Goal: Task Accomplishment & Management: Use online tool/utility

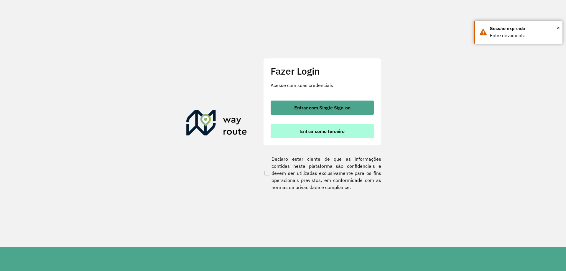
click at [327, 131] on span "Entrar como terceiro" at bounding box center [322, 131] width 45 height 5
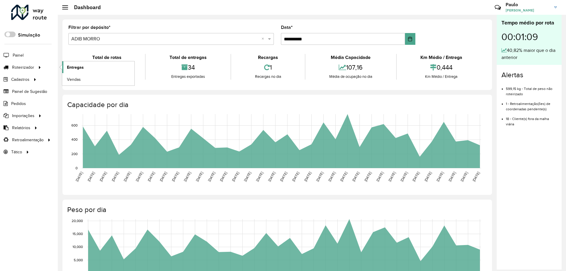
click at [63, 68] on li "Entregas" at bounding box center [98, 67] width 73 height 12
click at [63, 68] on link "Entregas" at bounding box center [98, 67] width 72 height 12
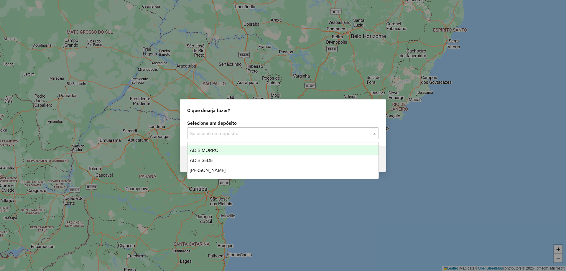
click at [248, 136] on input "text" at bounding box center [277, 133] width 174 height 7
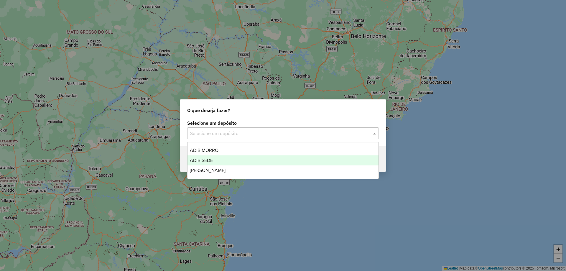
click at [235, 158] on div "ADIB SEDE" at bounding box center [283, 160] width 191 height 10
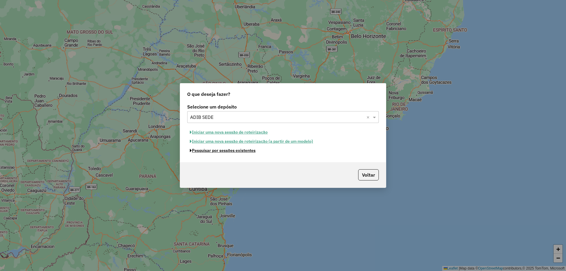
click at [251, 153] on button "Pesquisar por sessões existentes" at bounding box center [222, 150] width 71 height 9
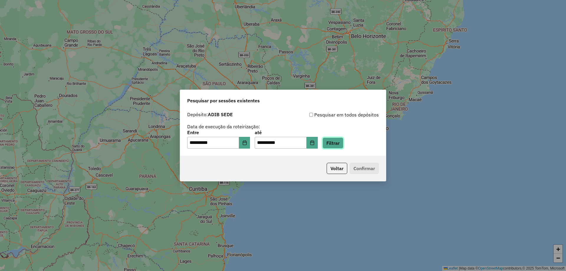
click at [338, 142] on button "Filtrar" at bounding box center [333, 142] width 21 height 11
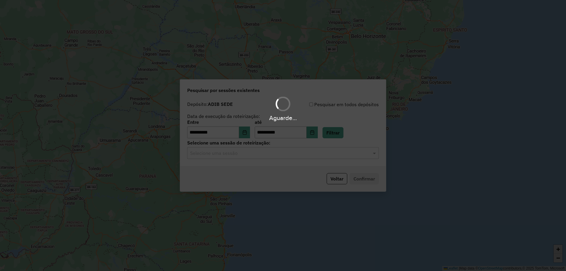
click at [259, 155] on div "Aguarde..." at bounding box center [283, 135] width 566 height 271
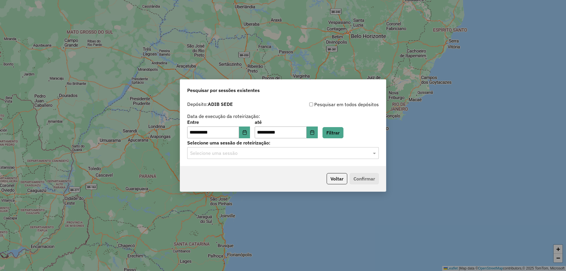
click at [250, 159] on div "**********" at bounding box center [283, 133] width 206 height 68
click at [226, 154] on input "text" at bounding box center [277, 153] width 174 height 7
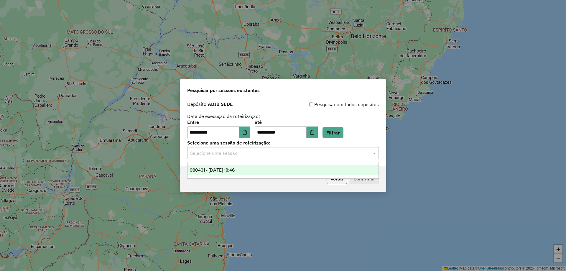
click at [229, 168] on span "980431 - 16/08/2025 18:46" at bounding box center [212, 170] width 45 height 5
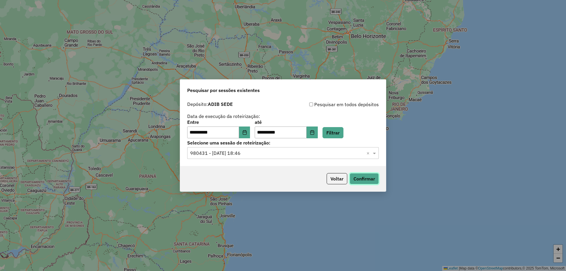
click at [369, 181] on button "Confirmar" at bounding box center [364, 178] width 29 height 11
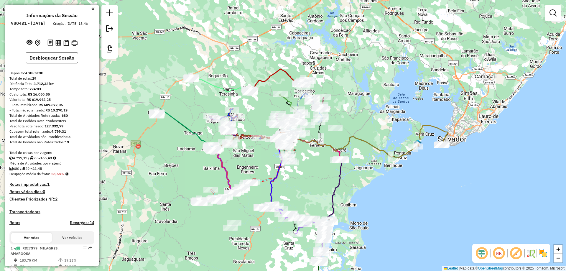
click at [502, 254] on em at bounding box center [499, 253] width 14 height 14
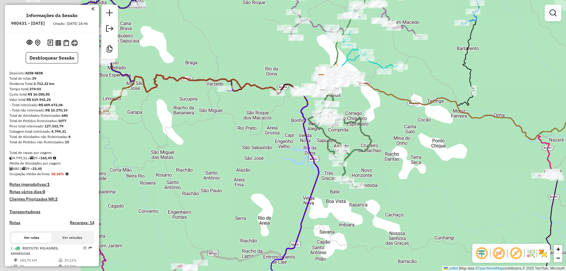
drag, startPoint x: 295, startPoint y: 123, endPoint x: 419, endPoint y: 120, distance: 123.9
click at [419, 120] on div "Janela de atendimento Grade de atendimento Capacidade Transportadoras Veículos …" at bounding box center [283, 135] width 566 height 271
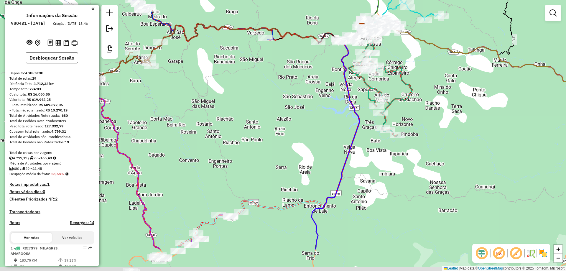
drag, startPoint x: 351, startPoint y: 174, endPoint x: 397, endPoint y: 86, distance: 98.4
click at [397, 86] on div "Janela de atendimento Grade de atendimento Capacidade Transportadoras Veículos …" at bounding box center [283, 135] width 566 height 271
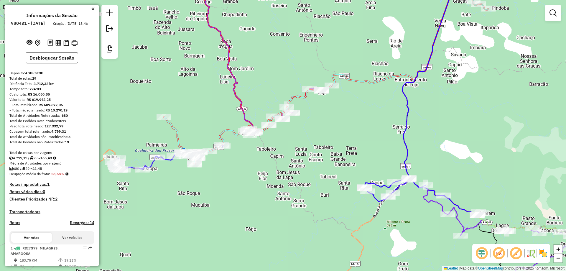
drag, startPoint x: 195, startPoint y: 149, endPoint x: 286, endPoint y: 119, distance: 95.5
click at [286, 119] on div "Rota 23 - Placa SJO5D44 19093 - MER SONHO MEU Janela de atendimento Grade de at…" at bounding box center [283, 135] width 566 height 271
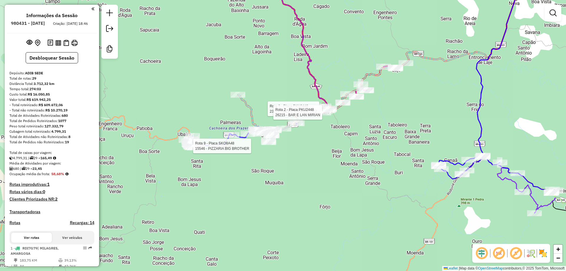
select select "**********"
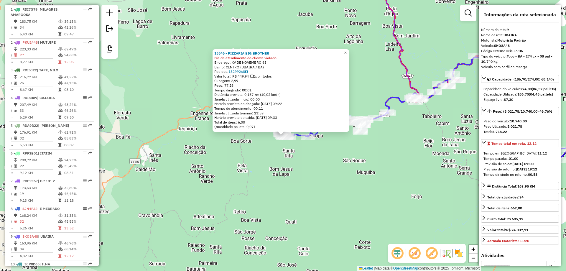
scroll to position [478, 0]
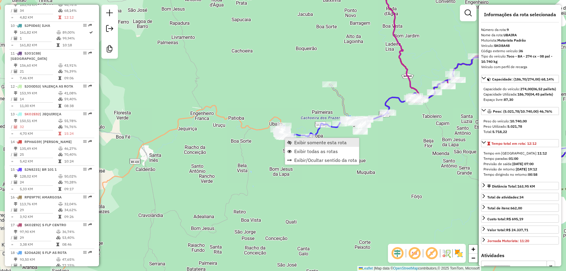
click at [297, 145] on span "Exibir somente esta rota" at bounding box center [320, 142] width 53 height 5
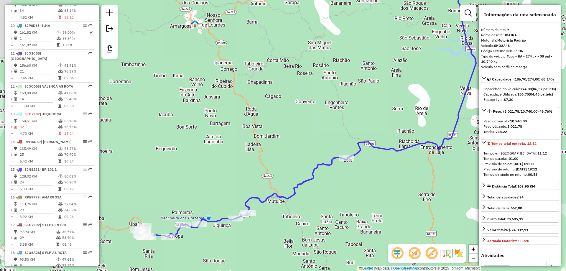
drag, startPoint x: 337, startPoint y: 130, endPoint x: 346, endPoint y: 117, distance: 15.6
click at [346, 117] on div "Janela de atendimento Grade de atendimento Capacidade Transportadoras Veículos …" at bounding box center [283, 135] width 566 height 271
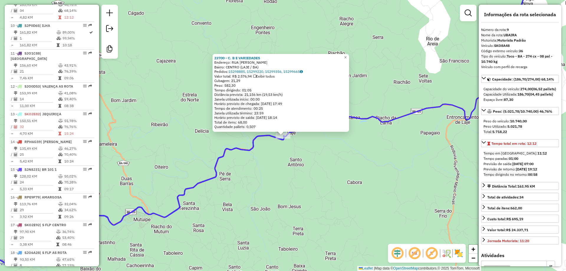
drag, startPoint x: 265, startPoint y: 161, endPoint x: 262, endPoint y: 164, distance: 4.2
click at [265, 161] on div "23700 - C. B E VARIEDADES Endereço: RUA JOSE MARCELINO SN Bairro: CENTRO (LAJE …" at bounding box center [283, 135] width 566 height 271
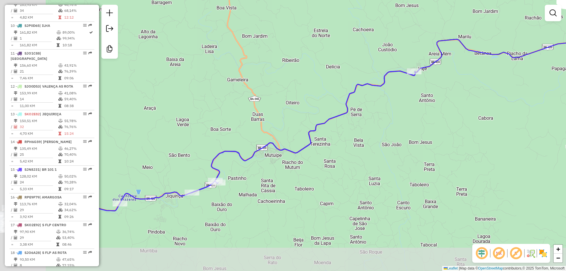
drag, startPoint x: 224, startPoint y: 189, endPoint x: 361, endPoint y: 123, distance: 151.6
click at [361, 123] on div "Janela de atendimento Grade de atendimento Capacidade Transportadoras Veículos …" at bounding box center [283, 135] width 566 height 271
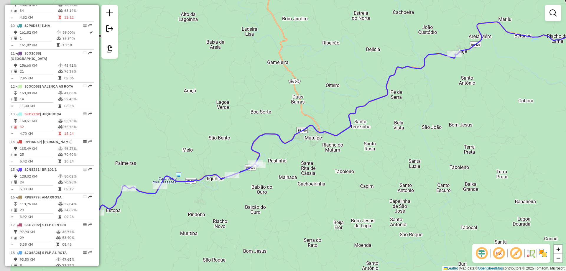
drag, startPoint x: 222, startPoint y: 190, endPoint x: 261, endPoint y: 171, distance: 43.7
click at [260, 172] on div "Janela de atendimento Grade de atendimento Capacidade Transportadoras Veículos …" at bounding box center [283, 135] width 566 height 271
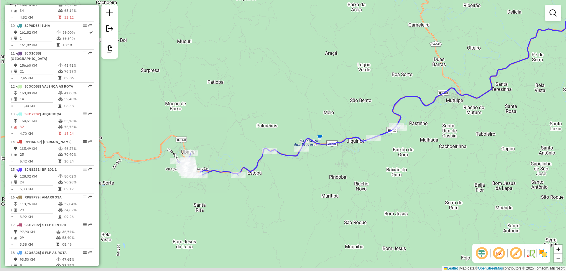
drag, startPoint x: 181, startPoint y: 191, endPoint x: 314, endPoint y: 158, distance: 137.9
click at [314, 158] on div "Janela de atendimento Grade de atendimento Capacidade Transportadoras Veículos …" at bounding box center [283, 135] width 566 height 271
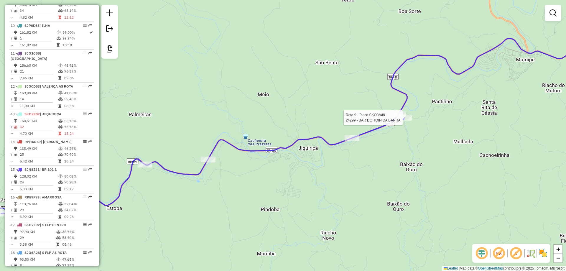
select select "**********"
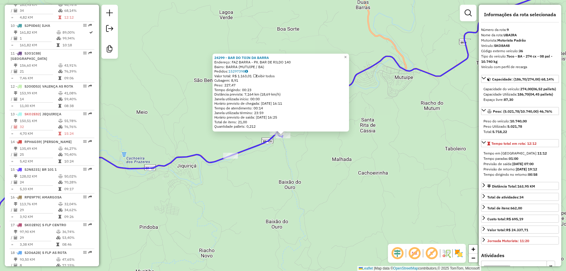
click at [322, 141] on div "24299 - BAR DO TOIN DA BARRA Endereço: FAZ BARRA - PX. BAR DE RILDO 140 Bairro:…" at bounding box center [283, 135] width 566 height 271
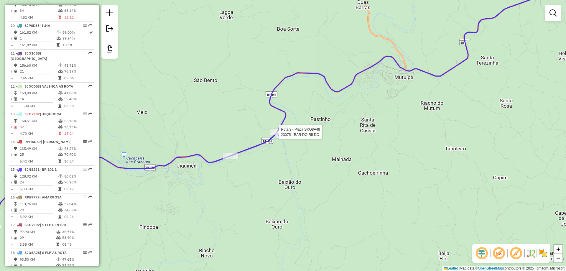
select select "**********"
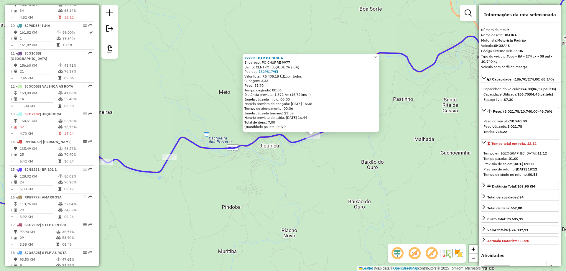
drag, startPoint x: 258, startPoint y: 162, endPoint x: 391, endPoint y: 162, distance: 133.6
click at [391, 162] on div "27279 - BAR DA DINHA Endereço: PO CHURRE 9977 Bairro: CENTRO (JEQUIRICA / BA) P…" at bounding box center [283, 135] width 566 height 271
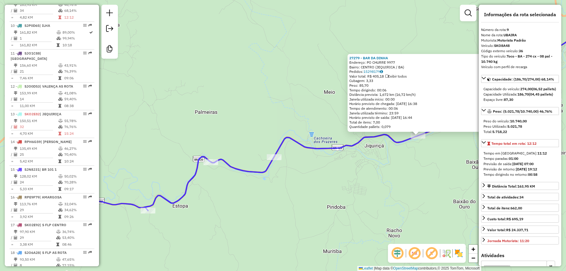
drag, startPoint x: 304, startPoint y: 177, endPoint x: 363, endPoint y: 168, distance: 59.4
click at [363, 168] on div "27279 - BAR DA DINHA Endereço: PO CHURRE 9977 Bairro: CENTRO (JEQUIRICA / BA) P…" at bounding box center [283, 135] width 566 height 271
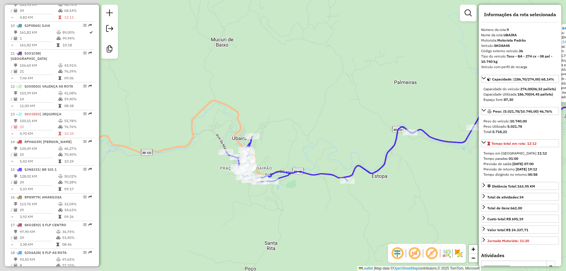
drag, startPoint x: 326, startPoint y: 165, endPoint x: 464, endPoint y: 143, distance: 139.7
click at [464, 143] on icon at bounding box center [495, 98] width 538 height 168
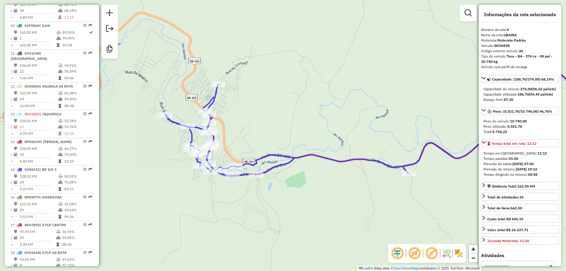
drag, startPoint x: 268, startPoint y: 148, endPoint x: 317, endPoint y: 133, distance: 51.5
click at [317, 133] on div "27279 - BAR DA DINHA Endereço: PO CHURRE 9977 Bairro: CENTRO (JEQUIRICA / BA) P…" at bounding box center [283, 135] width 566 height 271
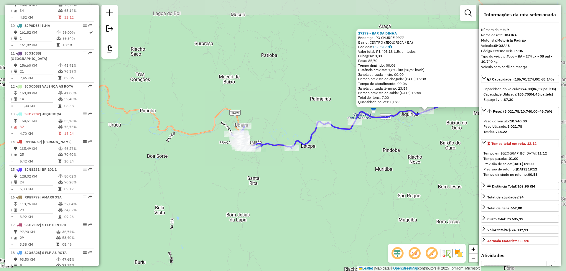
drag, startPoint x: 372, startPoint y: 116, endPoint x: 294, endPoint y: 146, distance: 83.4
click at [294, 146] on icon at bounding box center [390, 99] width 318 height 100
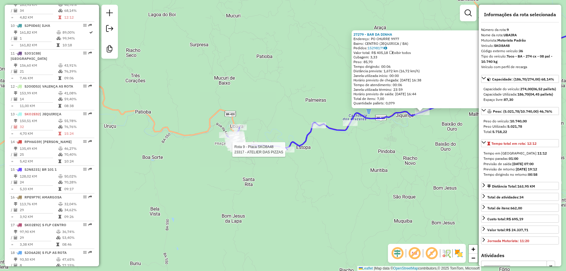
click at [449, 135] on div "Rota 9 - Placa SKO8A48 23317 - ATELIER DAS PIZZAS 27279 - BAR DA DINHA Endereço…" at bounding box center [283, 135] width 566 height 271
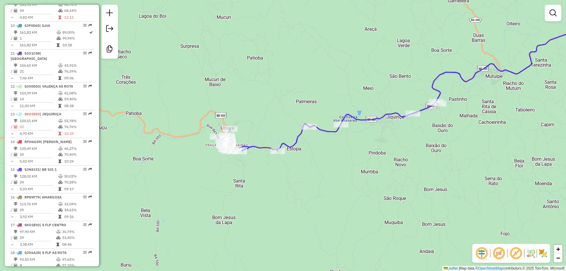
drag, startPoint x: 445, startPoint y: 130, endPoint x: 426, endPoint y: 133, distance: 19.0
click at [426, 133] on div "Janela de atendimento Grade de atendimento Capacidade Transportadoras Veículos …" at bounding box center [283, 135] width 566 height 271
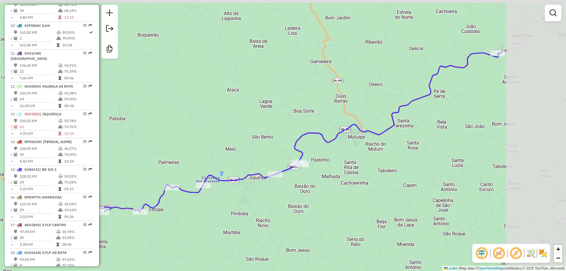
drag, startPoint x: 484, startPoint y: 67, endPoint x: 324, endPoint y: 161, distance: 186.1
click at [324, 161] on div "Janela de atendimento Grade de atendimento Capacidade Transportadoras Veículos …" at bounding box center [283, 135] width 566 height 271
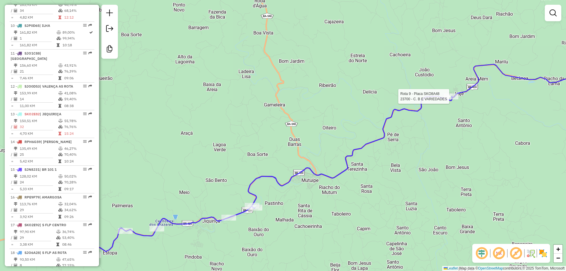
select select "**********"
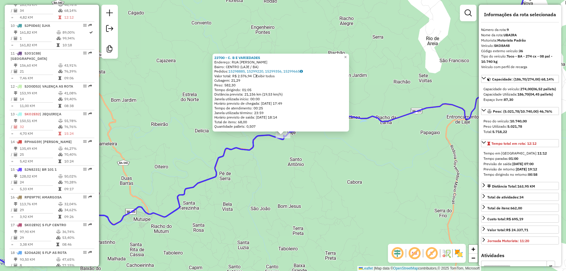
click at [275, 158] on div "23700 - C. B E VARIEDADES Endereço: RUA JOSE MARCELINO SN Bairro: CENTRO (LAJE …" at bounding box center [283, 135] width 566 height 271
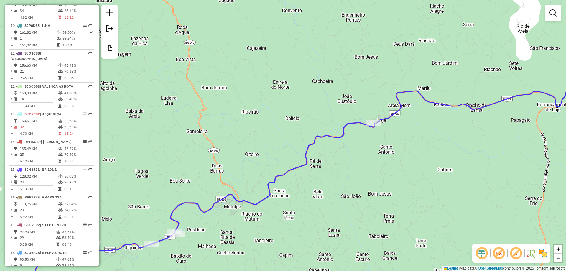
drag, startPoint x: 259, startPoint y: 158, endPoint x: 349, endPoint y: 145, distance: 91.4
click at [349, 145] on div "Janela de atendimento Grade de atendimento Capacidade Transportadoras Veículos …" at bounding box center [283, 135] width 566 height 271
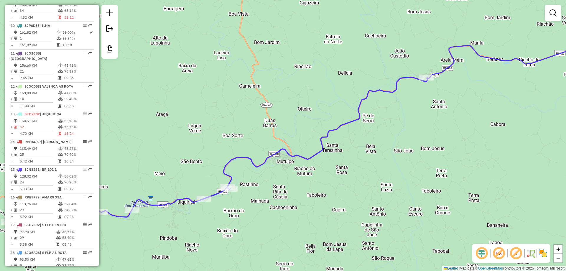
drag, startPoint x: 287, startPoint y: 186, endPoint x: 336, endPoint y: 145, distance: 63.4
click at [336, 145] on div "Janela de atendimento Grade de atendimento Capacidade Transportadoras Veículos …" at bounding box center [283, 135] width 566 height 271
drag, startPoint x: 261, startPoint y: 175, endPoint x: 408, endPoint y: 135, distance: 152.4
click at [408, 135] on div "Janela de atendimento Grade de atendimento Capacidade Transportadoras Veículos …" at bounding box center [283, 135] width 566 height 271
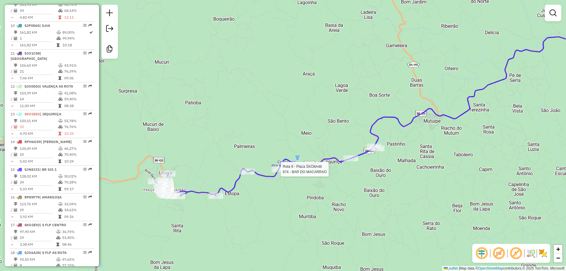
select select "**********"
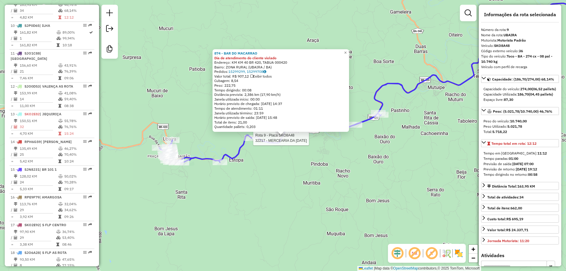
click at [250, 141] on div at bounding box center [251, 138] width 15 height 6
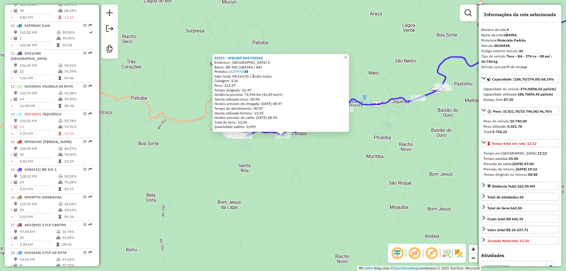
click at [347, 57] on span "×" at bounding box center [345, 57] width 3 height 5
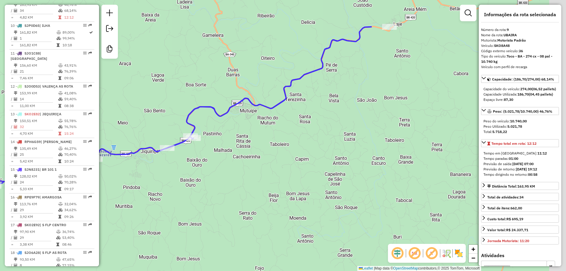
drag, startPoint x: 402, startPoint y: 99, endPoint x: 153, endPoint y: 148, distance: 253.5
click at [153, 148] on icon at bounding box center [171, 106] width 401 height 159
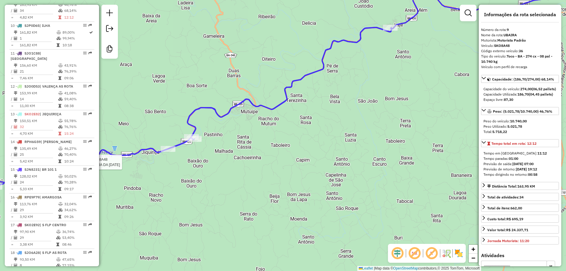
drag, startPoint x: 209, startPoint y: 128, endPoint x: 248, endPoint y: 124, distance: 40.0
click at [248, 124] on div "Rota 9 - Placa SKO8A48 32217 - MERCEARIA DA LUCIA Janela de atendimento Grade d…" at bounding box center [283, 135] width 566 height 271
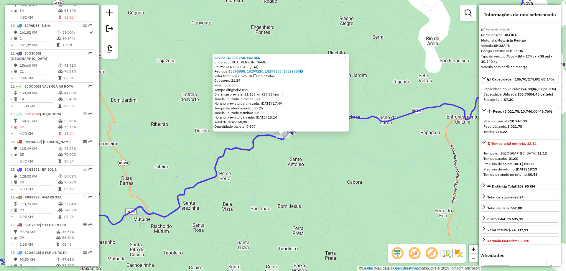
drag, startPoint x: 296, startPoint y: 152, endPoint x: 377, endPoint y: 118, distance: 88.2
click at [375, 121] on div "23700 - C. B E VARIEDADES Endereço: RUA JOSE MARCELINO SN Bairro: CENTRO (LAJE …" at bounding box center [283, 135] width 566 height 271
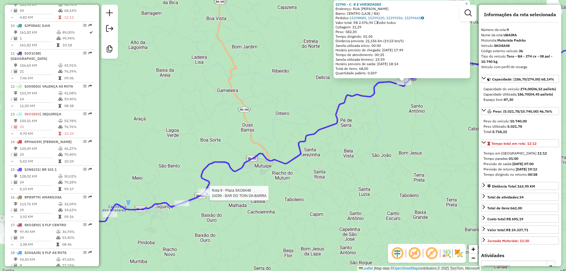
drag, startPoint x: 208, startPoint y: 197, endPoint x: 252, endPoint y: 156, distance: 60.5
click at [216, 190] on div at bounding box center [208, 193] width 15 height 6
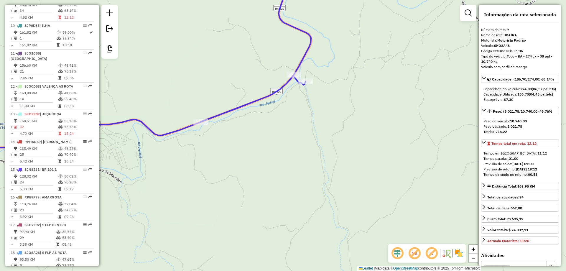
click at [306, 106] on div "Rota 9 - Placa SKO8A48 24299 - BAR DO TOIN DA BARRA 23700 - C. B E VARIEDADES E…" at bounding box center [283, 135] width 566 height 271
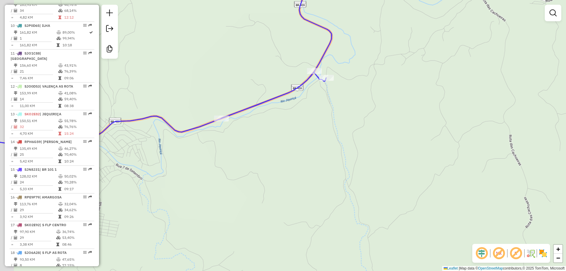
drag, startPoint x: 144, startPoint y: 150, endPoint x: 327, endPoint y: 122, distance: 185.7
click at [327, 122] on div "Janela de atendimento Grade de atendimento Capacidade Transportadoras Veículos …" at bounding box center [283, 135] width 566 height 271
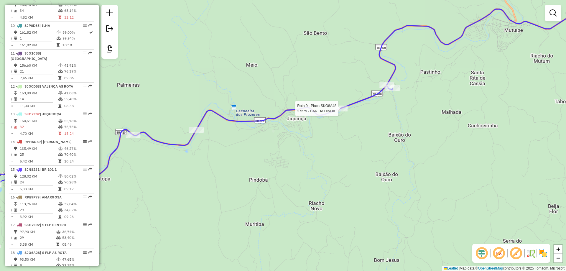
select select "**********"
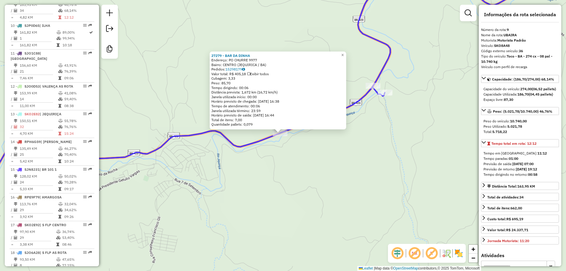
click at [265, 150] on div "27279 - BAR DA DINHA Endereço: PO CHURRE 9977 Bairro: CENTRO (JEQUIRICA / BA) P…" at bounding box center [283, 135] width 566 height 271
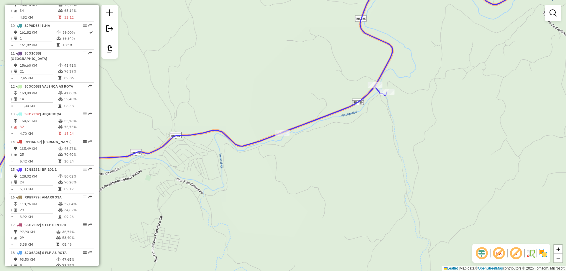
drag, startPoint x: 254, startPoint y: 148, endPoint x: 343, endPoint y: 132, distance: 89.8
click at [342, 132] on div "Janela de atendimento Grade de atendimento Capacidade Transportadoras Veículos …" at bounding box center [283, 135] width 566 height 271
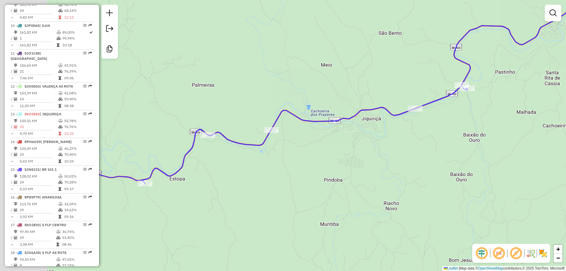
drag, startPoint x: 270, startPoint y: 137, endPoint x: 336, endPoint y: 122, distance: 67.5
click at [336, 122] on icon at bounding box center [355, 74] width 663 height 221
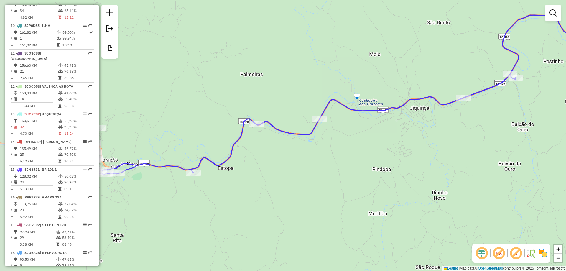
drag, startPoint x: 253, startPoint y: 138, endPoint x: 294, endPoint y: 127, distance: 42.9
click at [294, 127] on div "Janela de atendimento Grade de atendimento Capacidade Transportadoras Veículos …" at bounding box center [283, 135] width 566 height 271
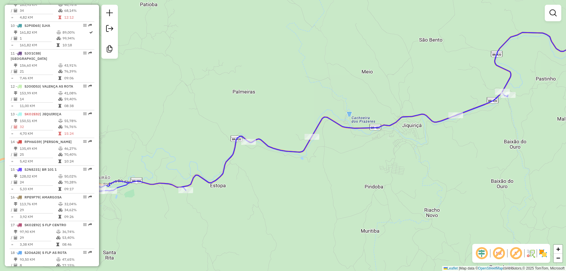
drag, startPoint x: 352, startPoint y: 96, endPoint x: 344, endPoint y: 114, distance: 19.4
click at [344, 114] on div "Janela de atendimento Grade de atendimento Capacidade Transportadoras Veículos …" at bounding box center [283, 135] width 566 height 271
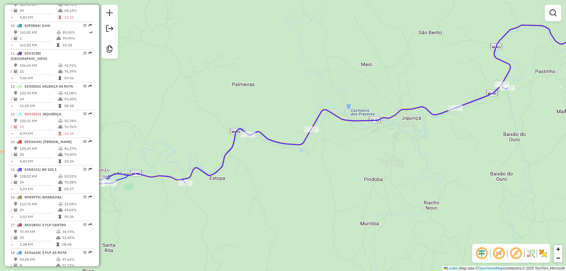
drag, startPoint x: 343, startPoint y: 114, endPoint x: 342, endPoint y: 106, distance: 8.3
click at [342, 106] on div "Janela de atendimento Grade de atendimento Capacidade Transportadoras Veículos …" at bounding box center [283, 135] width 566 height 271
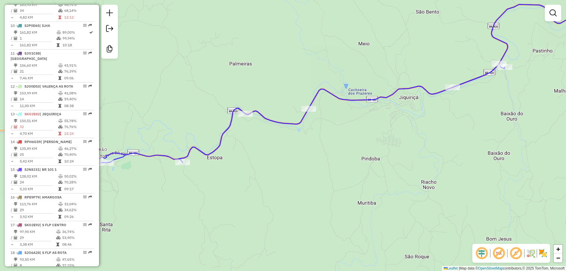
drag, startPoint x: 341, startPoint y: 144, endPoint x: 338, endPoint y: 123, distance: 21.4
click at [338, 123] on div "Janela de atendimento Grade de atendimento Capacidade Transportadoras Veículos …" at bounding box center [283, 135] width 566 height 271
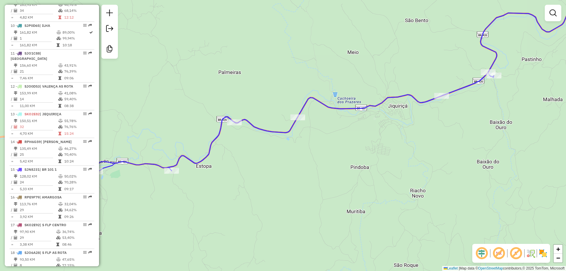
drag, startPoint x: 327, startPoint y: 115, endPoint x: 315, endPoint y: 127, distance: 16.5
click at [315, 127] on div "Janela de atendimento Grade de atendimento Capacidade Transportadoras Veículos …" at bounding box center [283, 135] width 566 height 271
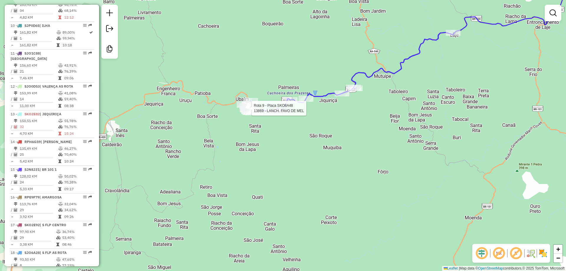
select select "**********"
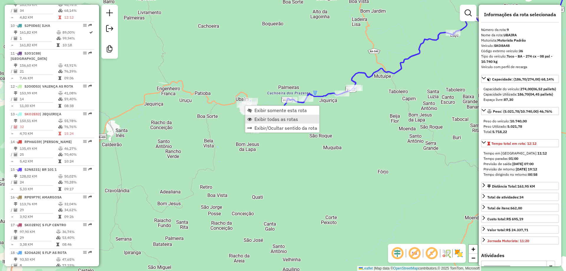
click at [256, 117] on span "Exibir todas as rotas" at bounding box center [277, 119] width 44 height 5
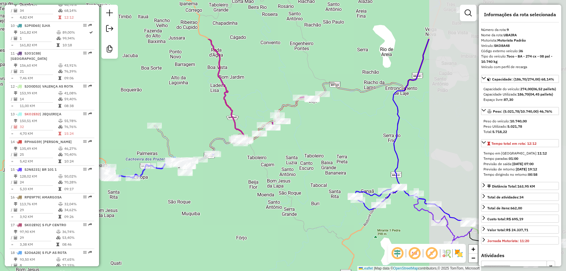
drag, startPoint x: 403, startPoint y: 91, endPoint x: 252, endPoint y: 161, distance: 166.8
click at [256, 160] on div "Janela de atendimento Grade de atendimento Capacidade Transportadoras Veículos …" at bounding box center [283, 135] width 566 height 271
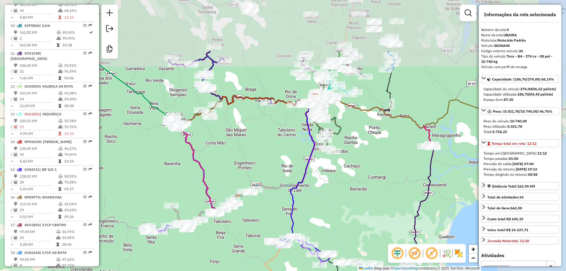
drag, startPoint x: 357, startPoint y: 42, endPoint x: 284, endPoint y: 120, distance: 106.7
click at [284, 120] on div "Janela de atendimento Grade de atendimento Capacidade Transportadoras Veículos …" at bounding box center [283, 135] width 566 height 271
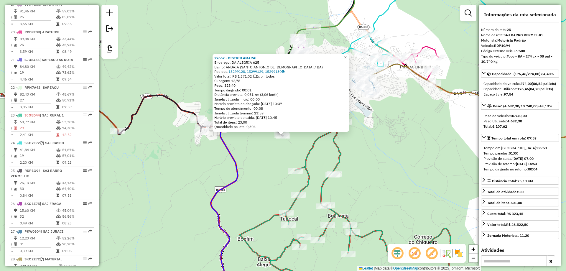
scroll to position [922, 0]
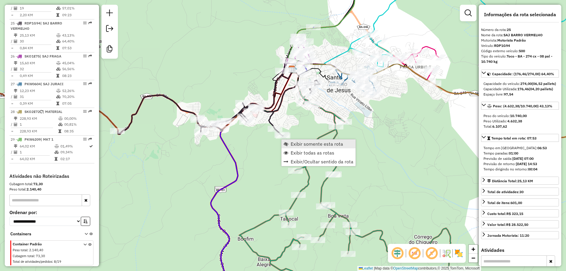
click at [290, 145] on link "Exibir somente esta rota" at bounding box center [319, 144] width 74 height 9
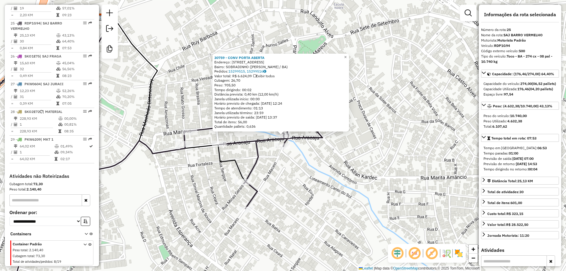
click at [307, 159] on div "30759 - CONV PORTA ABERTA Endereço: RUA ARACAJU 153 Bairro: SOBRADINHO (SANTO A…" at bounding box center [283, 135] width 566 height 271
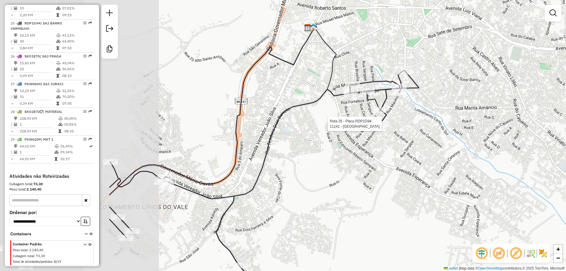
drag, startPoint x: 220, startPoint y: 150, endPoint x: 397, endPoint y: 125, distance: 178.3
click at [389, 125] on div at bounding box center [381, 124] width 15 height 6
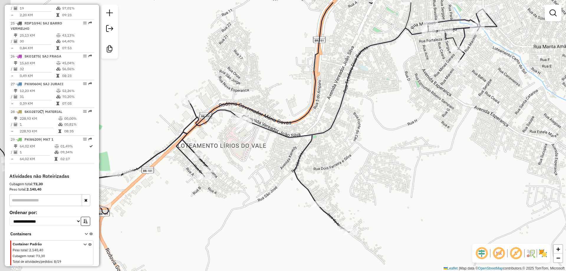
drag, startPoint x: 241, startPoint y: 121, endPoint x: 260, endPoint y: 152, distance: 35.7
click at [260, 152] on div "Janela de atendimento Grade de atendimento Capacidade Transportadoras Veículos …" at bounding box center [283, 135] width 566 height 271
